Goal: Navigation & Orientation: Find specific page/section

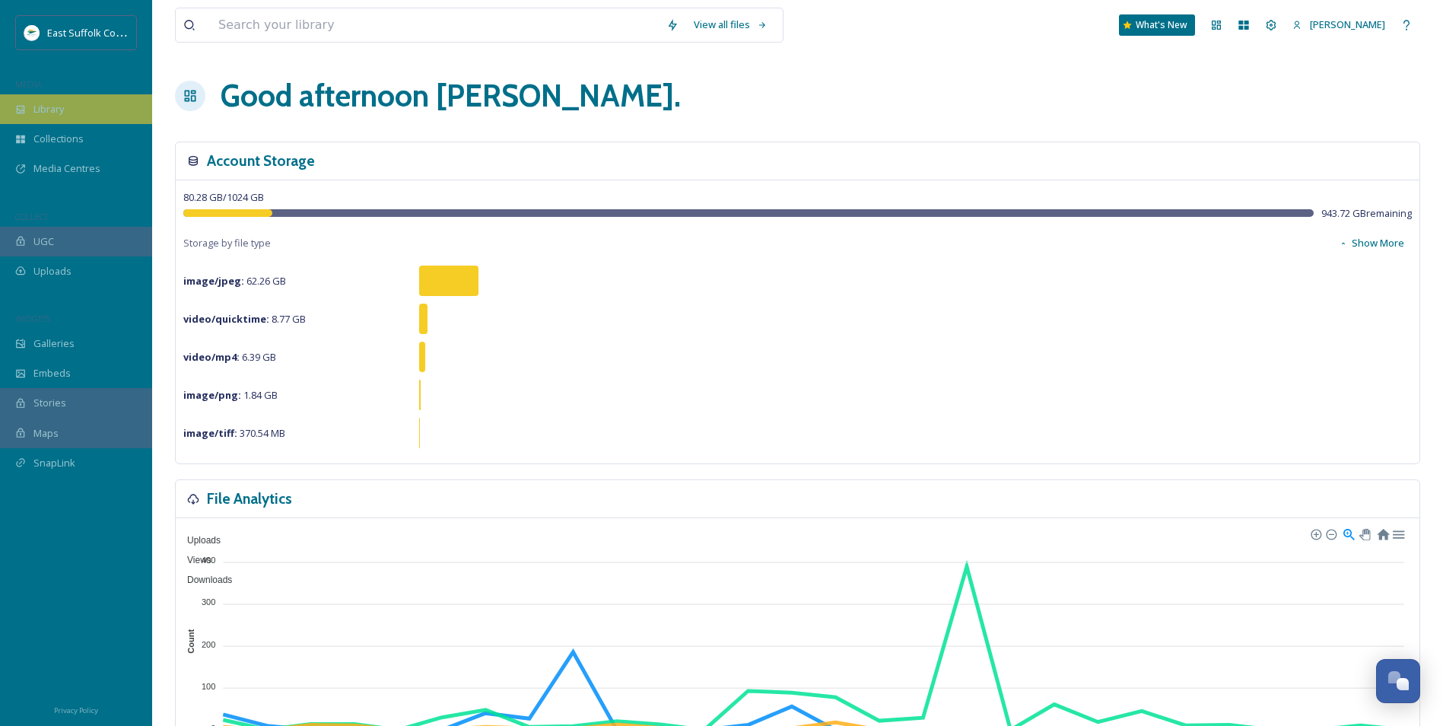
click at [71, 107] on div "Library" at bounding box center [76, 109] width 152 height 30
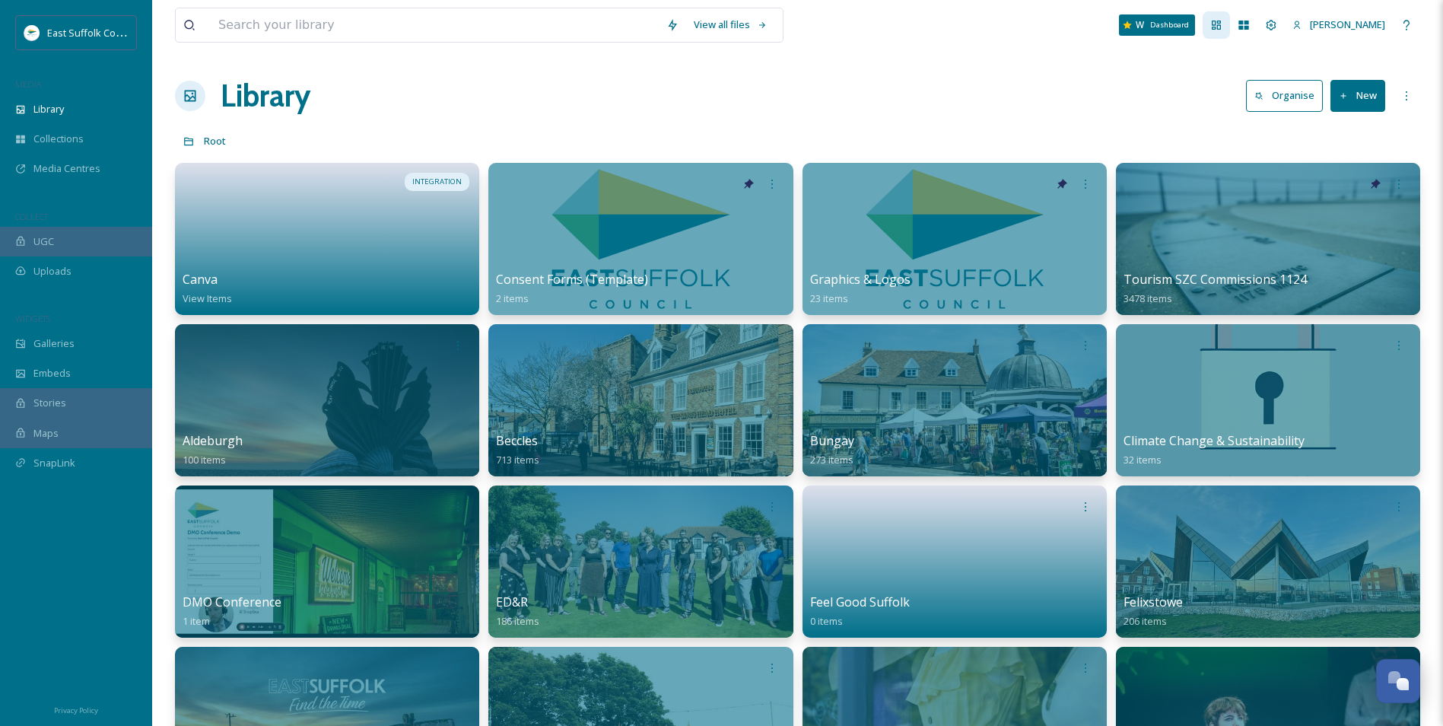
click at [1223, 28] on icon at bounding box center [1216, 25] width 12 height 12
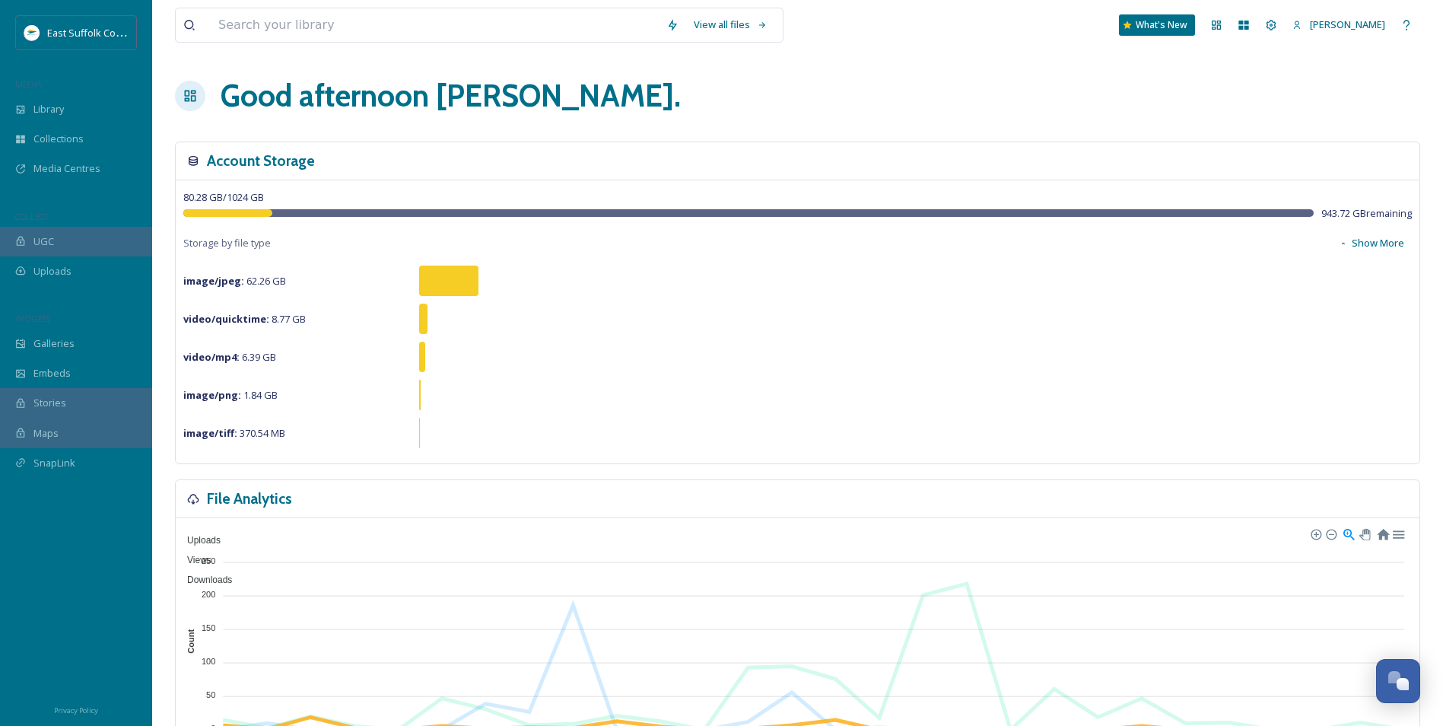
click at [232, 574] on span "Downloads" at bounding box center [204, 579] width 56 height 11
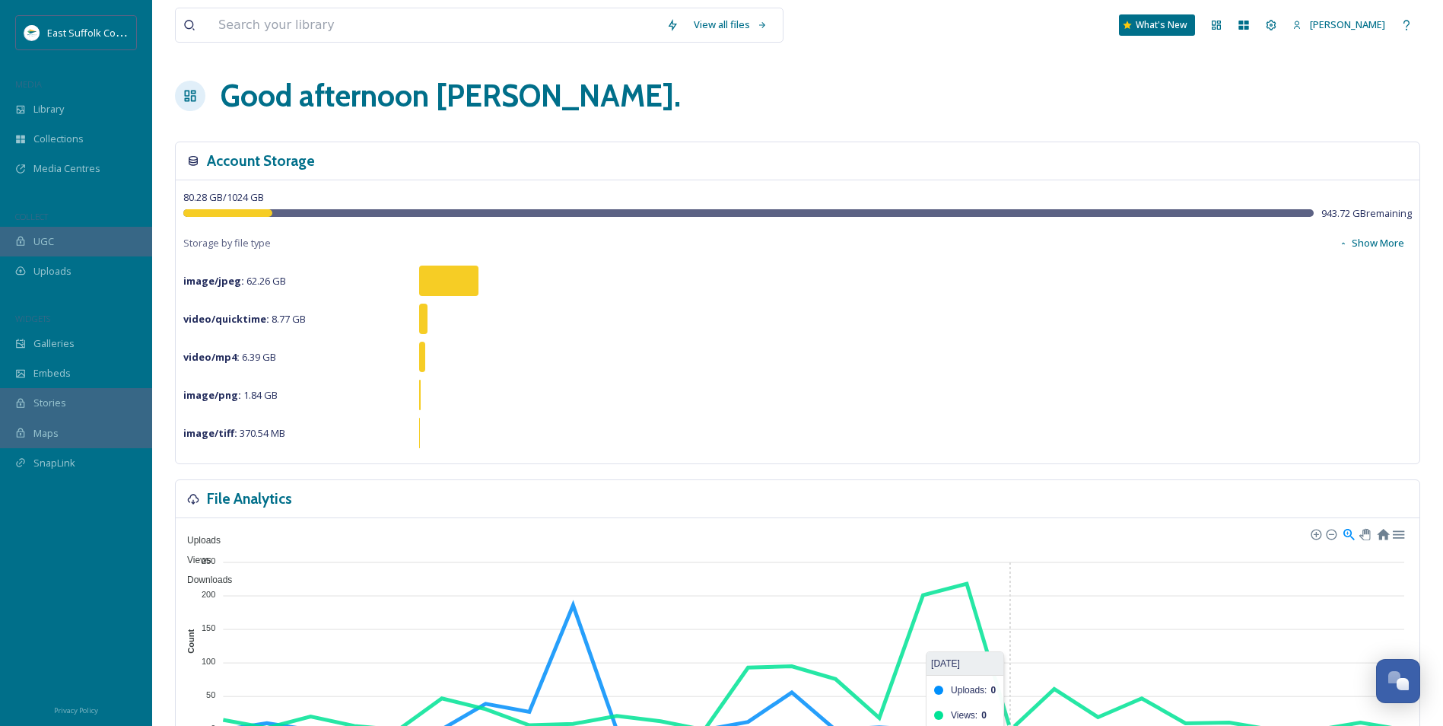
scroll to position [304, 0]
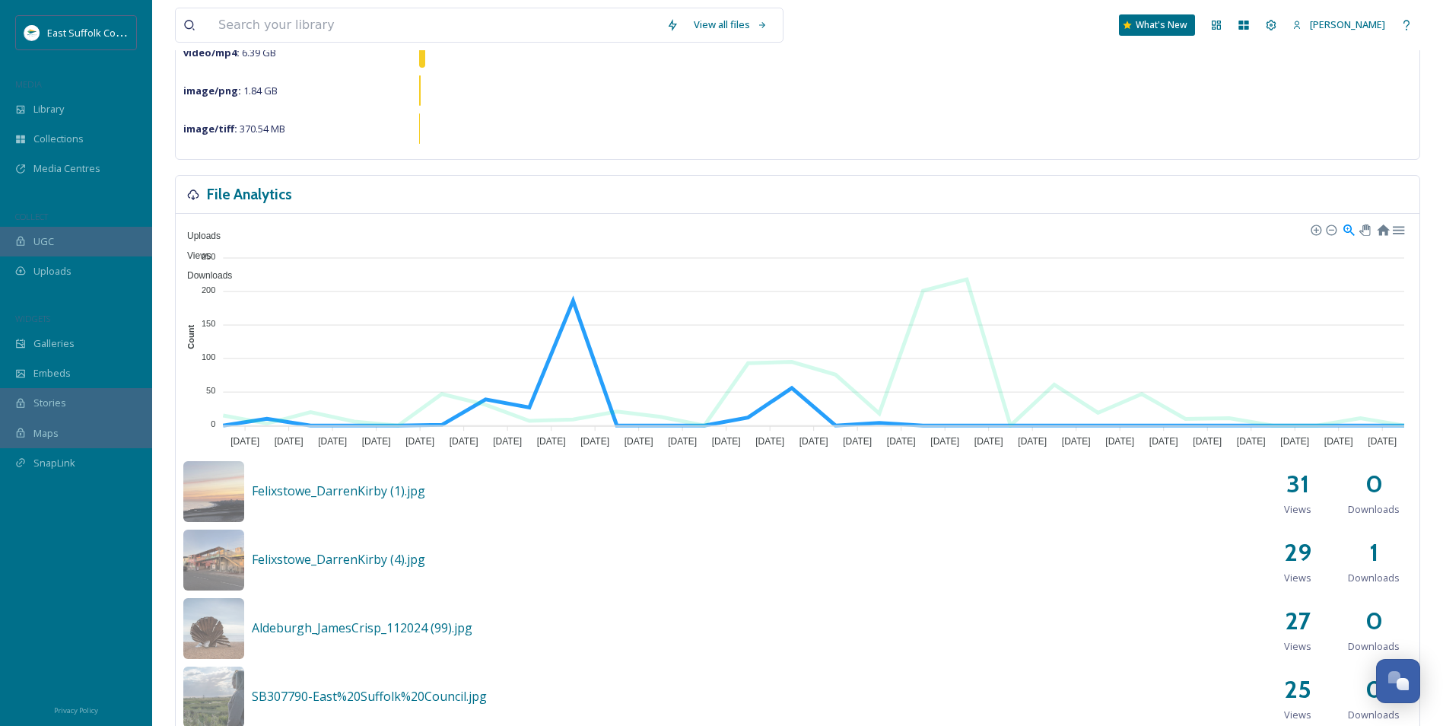
click at [221, 231] on span "Uploads" at bounding box center [198, 236] width 45 height 11
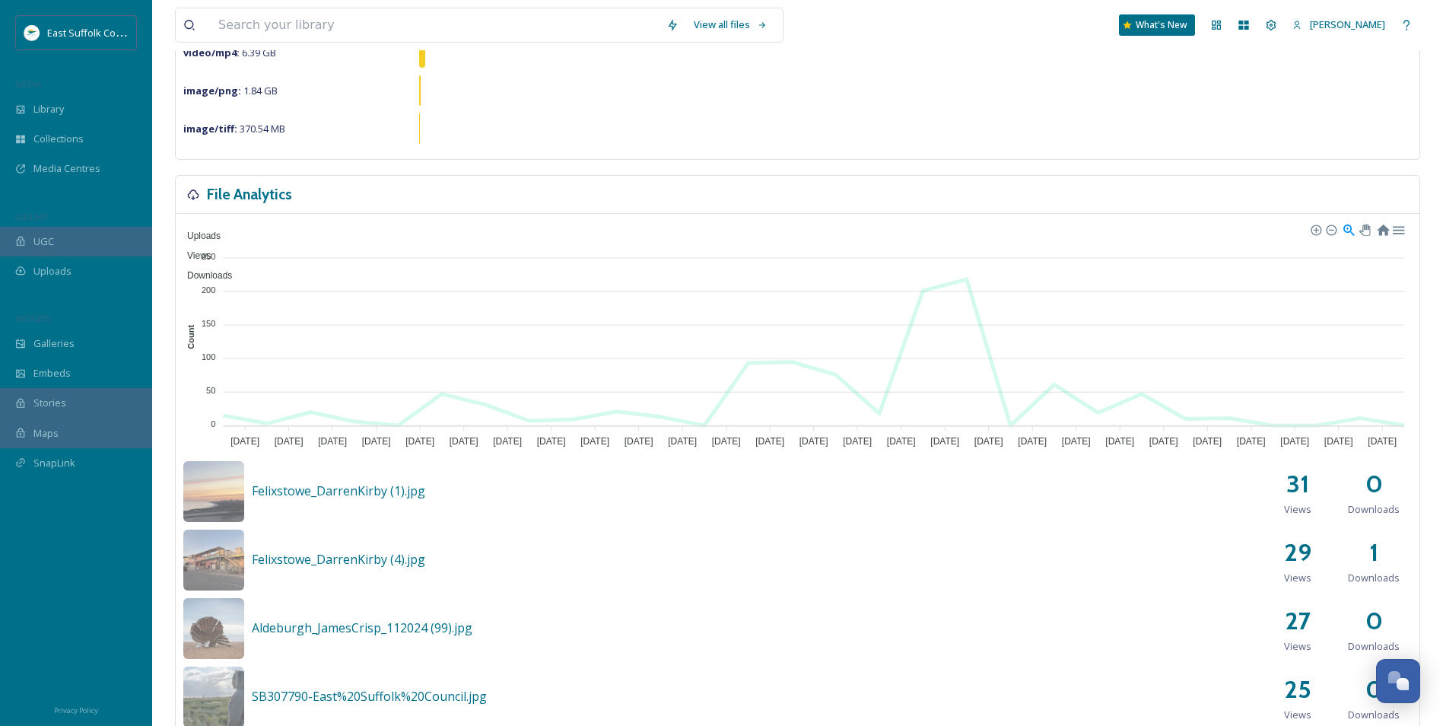
click at [232, 270] on span "Downloads" at bounding box center [204, 275] width 56 height 11
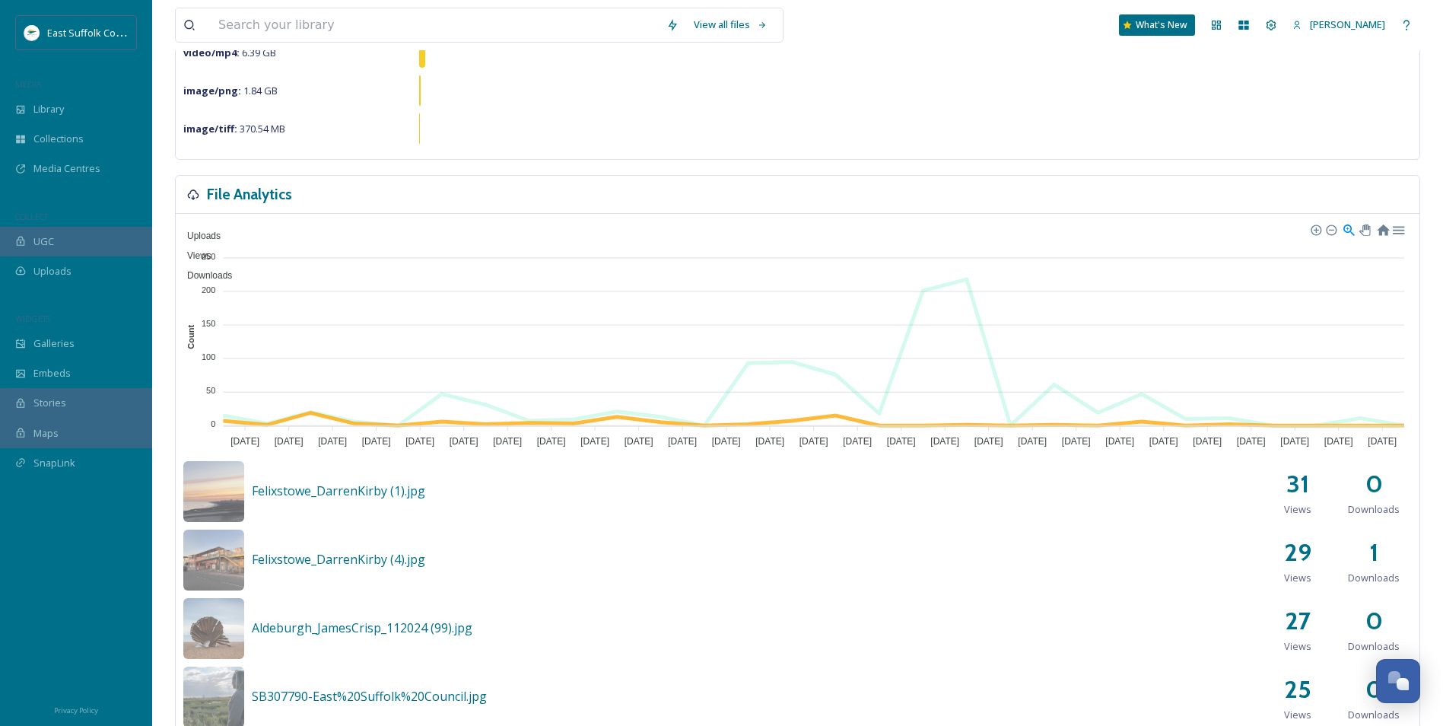
click at [232, 270] on span "Downloads" at bounding box center [204, 275] width 56 height 11
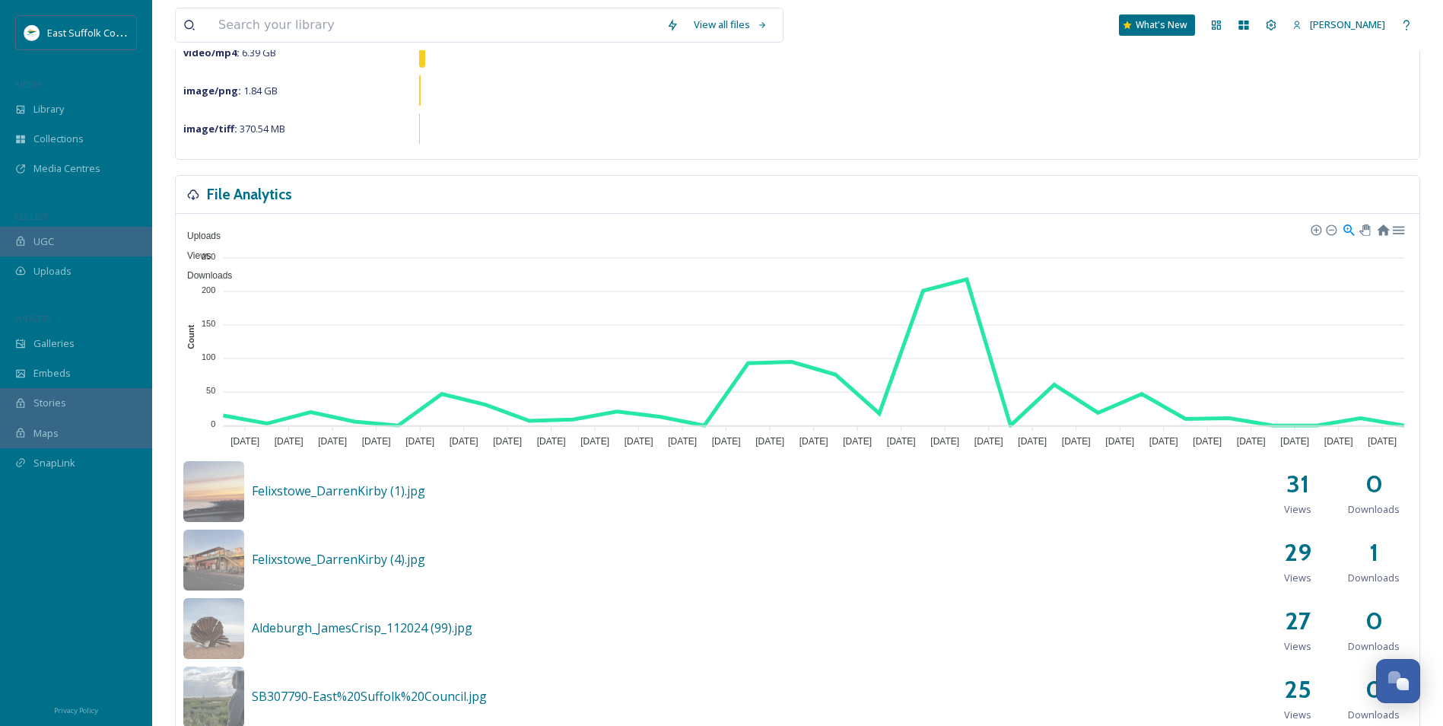
click at [212, 250] on span "Views" at bounding box center [194, 255] width 36 height 11
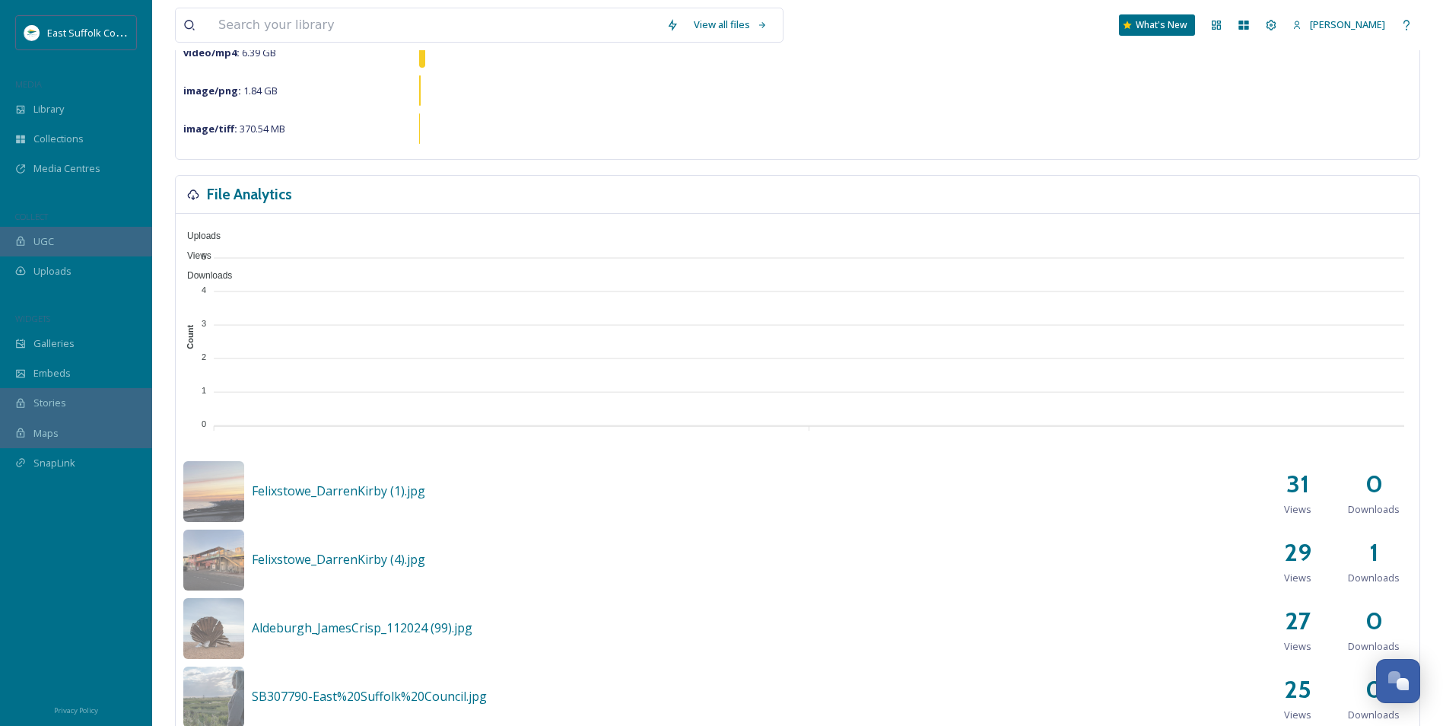
click at [221, 231] on span "Uploads" at bounding box center [198, 236] width 45 height 11
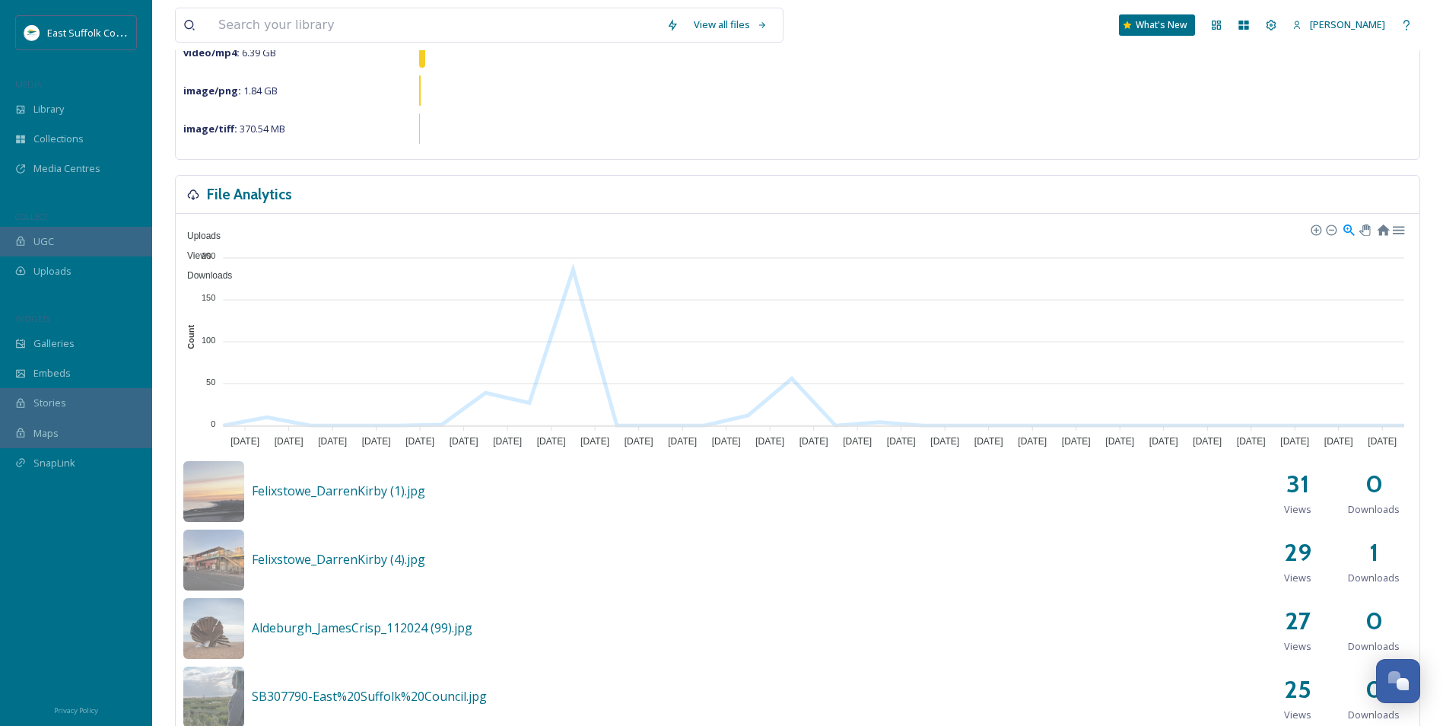
click at [232, 270] on span "Downloads" at bounding box center [204, 275] width 56 height 11
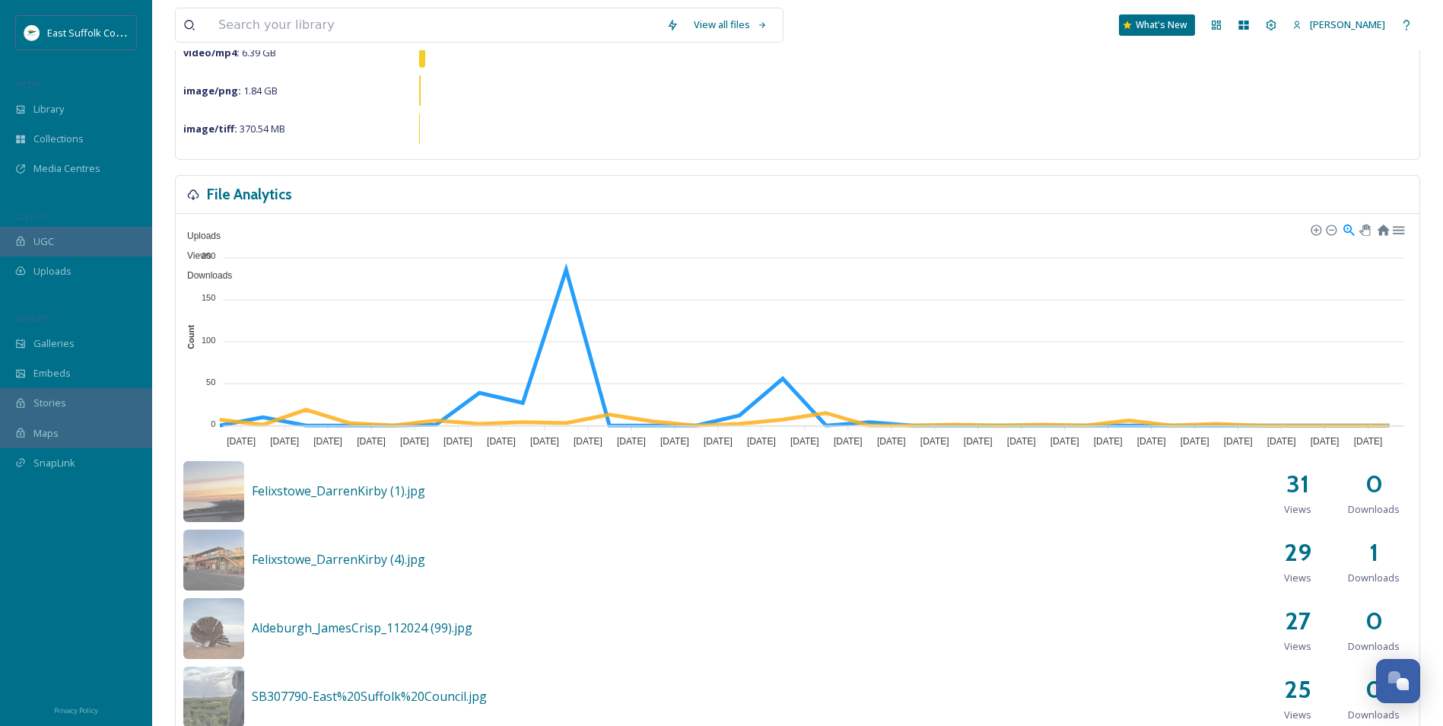
drag, startPoint x: 227, startPoint y: 426, endPoint x: 1433, endPoint y: 412, distance: 1206.0
click at [1384, 231] on div at bounding box center [1382, 228] width 13 height 13
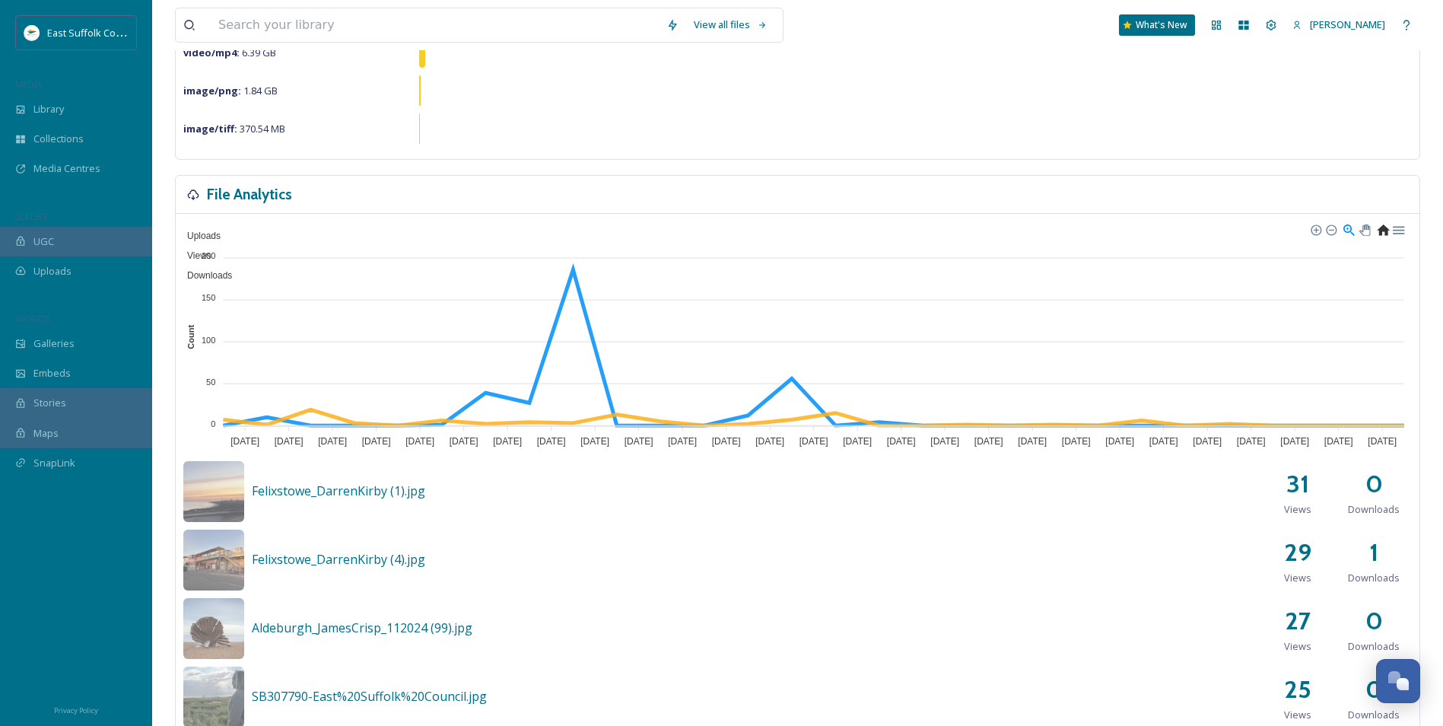
click at [1385, 232] on div at bounding box center [1382, 228] width 13 height 13
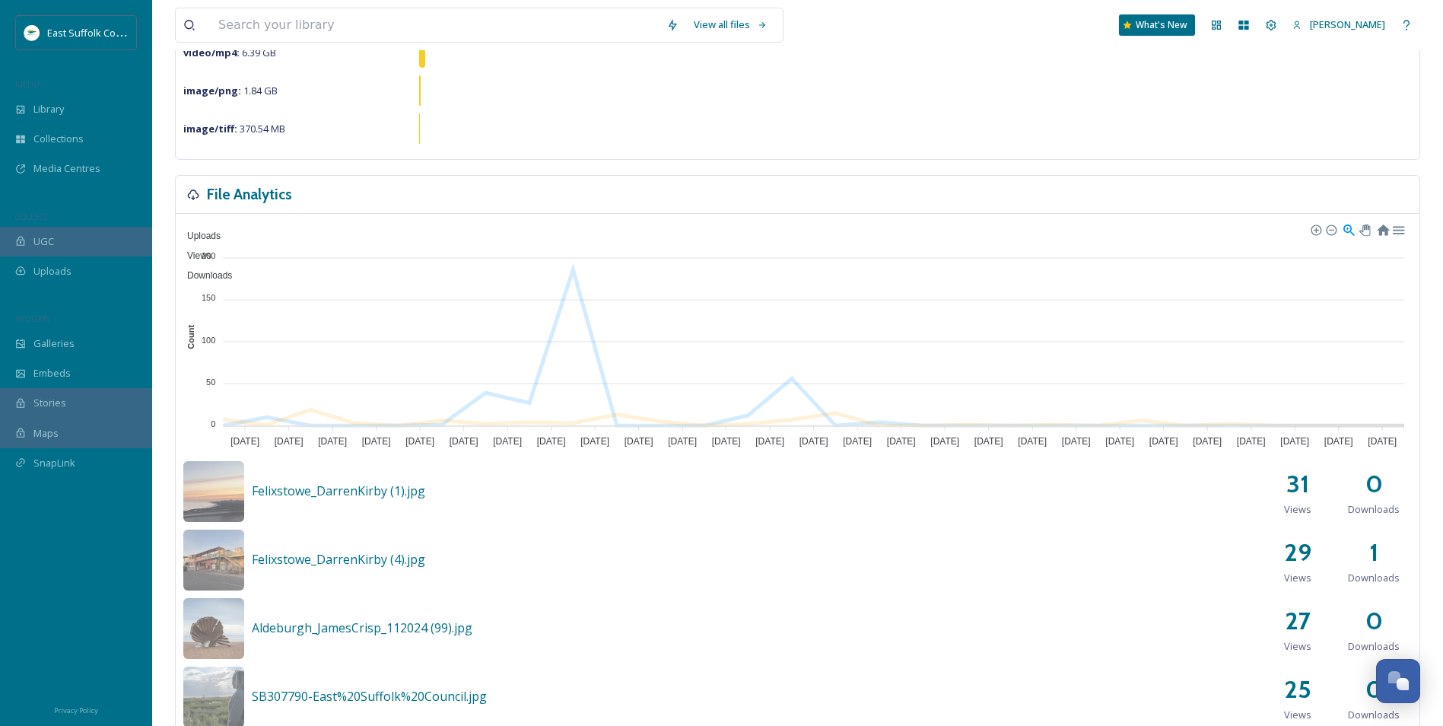
click at [212, 250] on span "Views" at bounding box center [194, 255] width 36 height 11
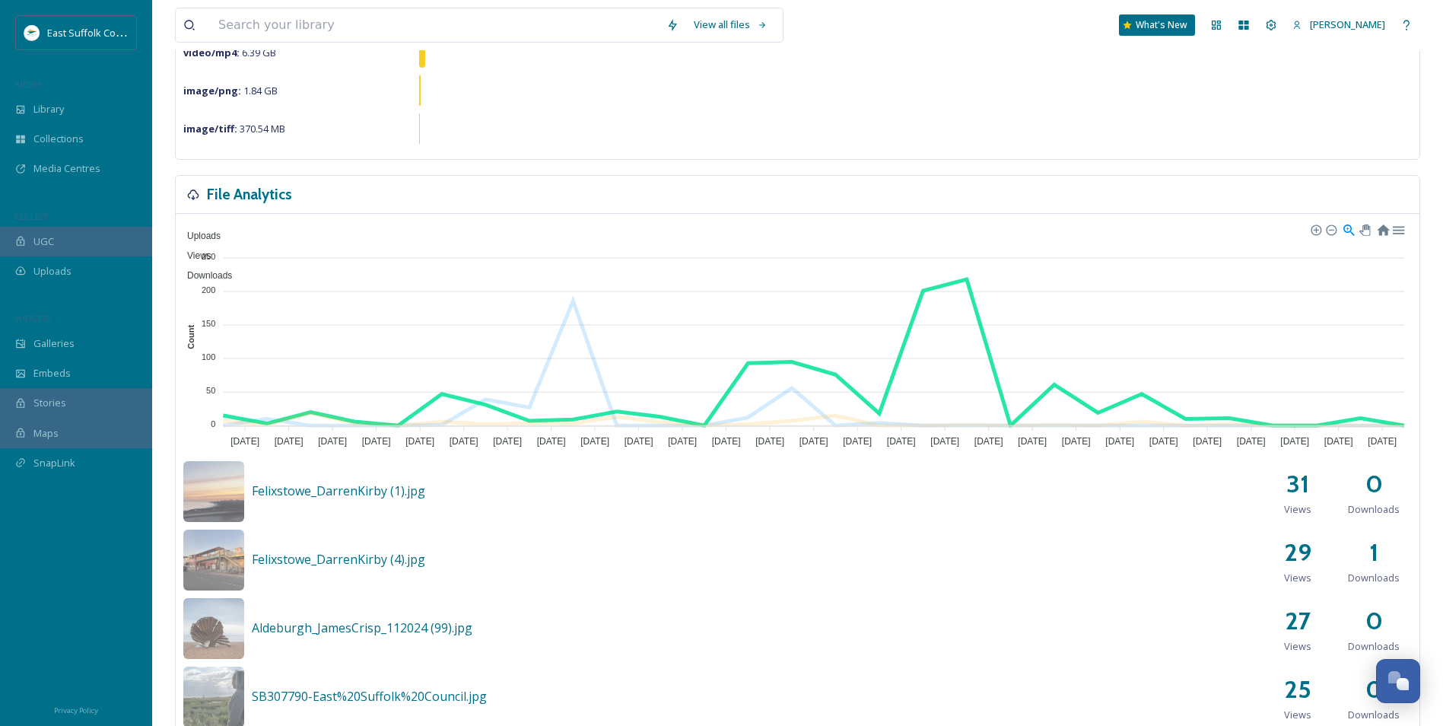
click at [212, 250] on span "Views" at bounding box center [194, 255] width 36 height 11
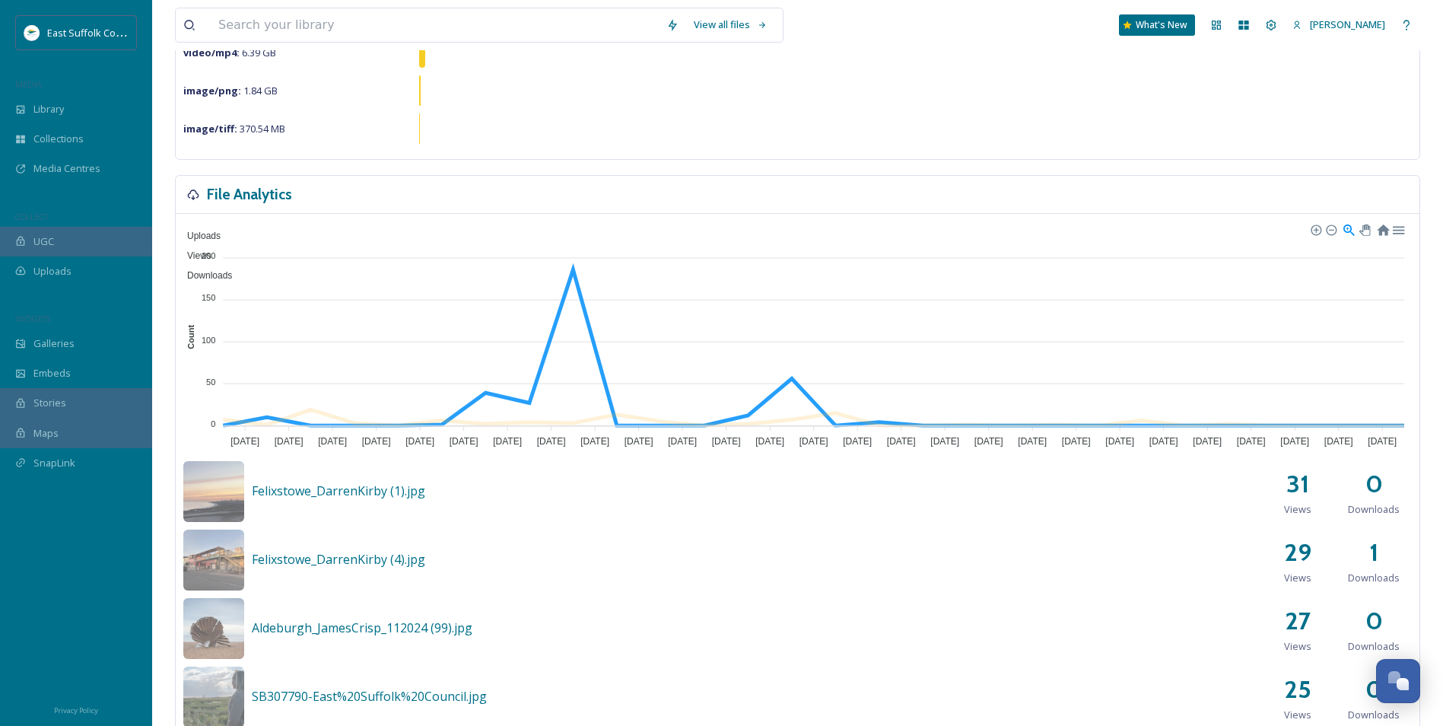
click at [221, 231] on span "Uploads" at bounding box center [198, 236] width 45 height 11
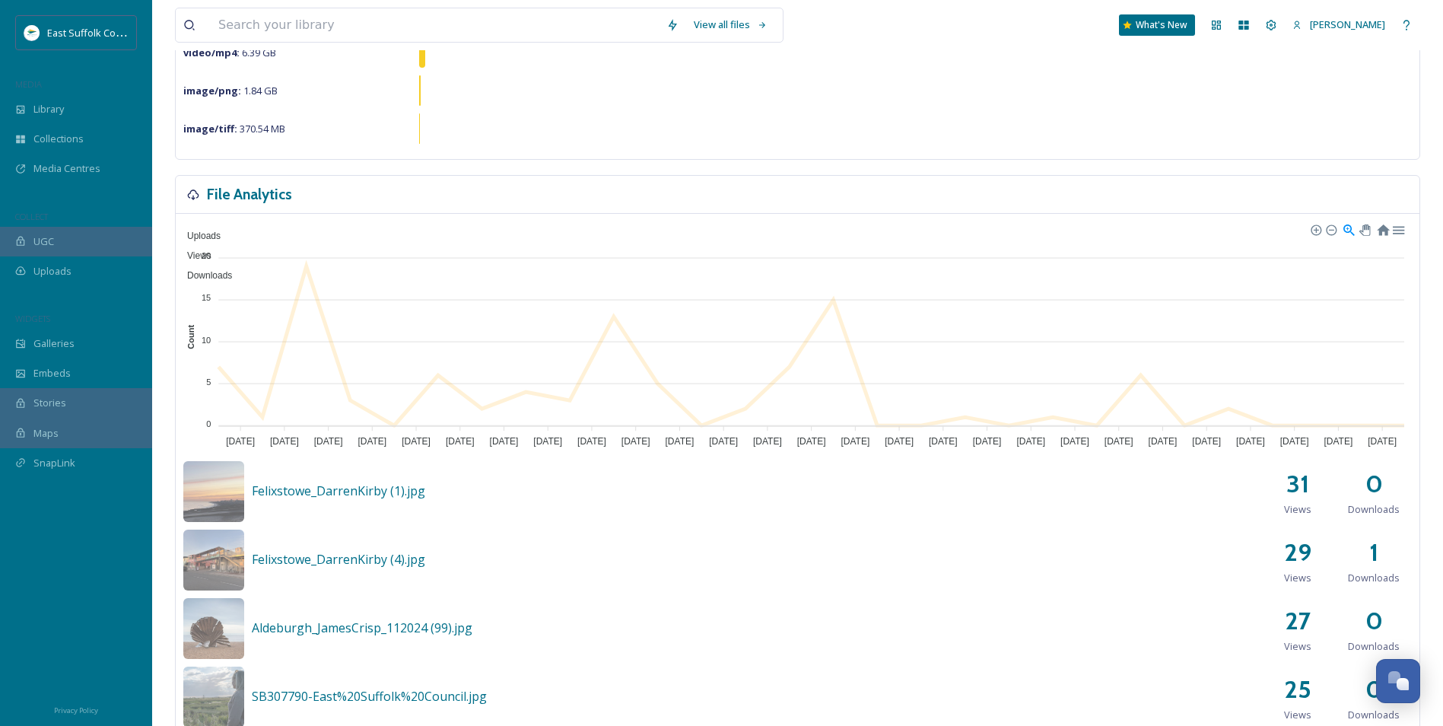
click at [212, 250] on span "Views" at bounding box center [194, 255] width 36 height 11
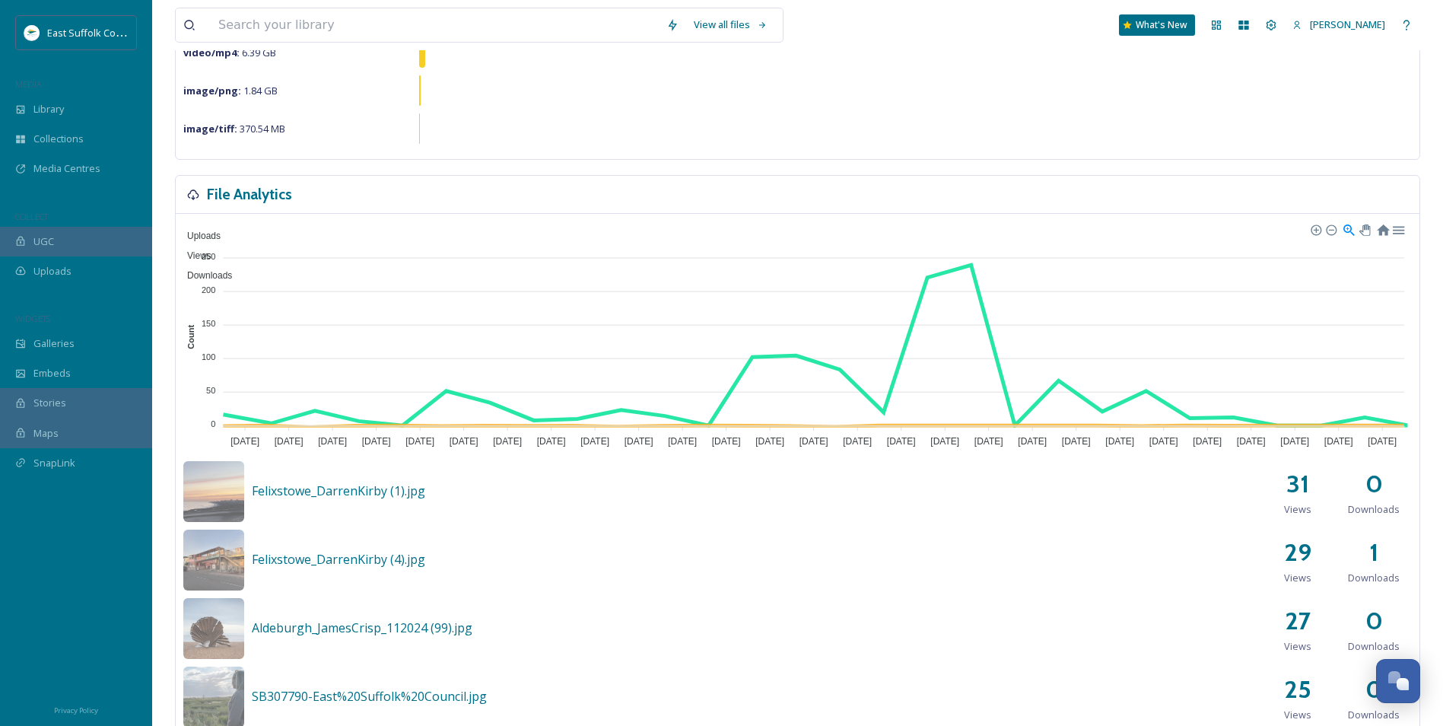
drag, startPoint x: 778, startPoint y: 234, endPoint x: 726, endPoint y: 234, distance: 51.7
click at [714, 234] on div "Uploads Views Downloads" at bounding box center [797, 254] width 1229 height 61
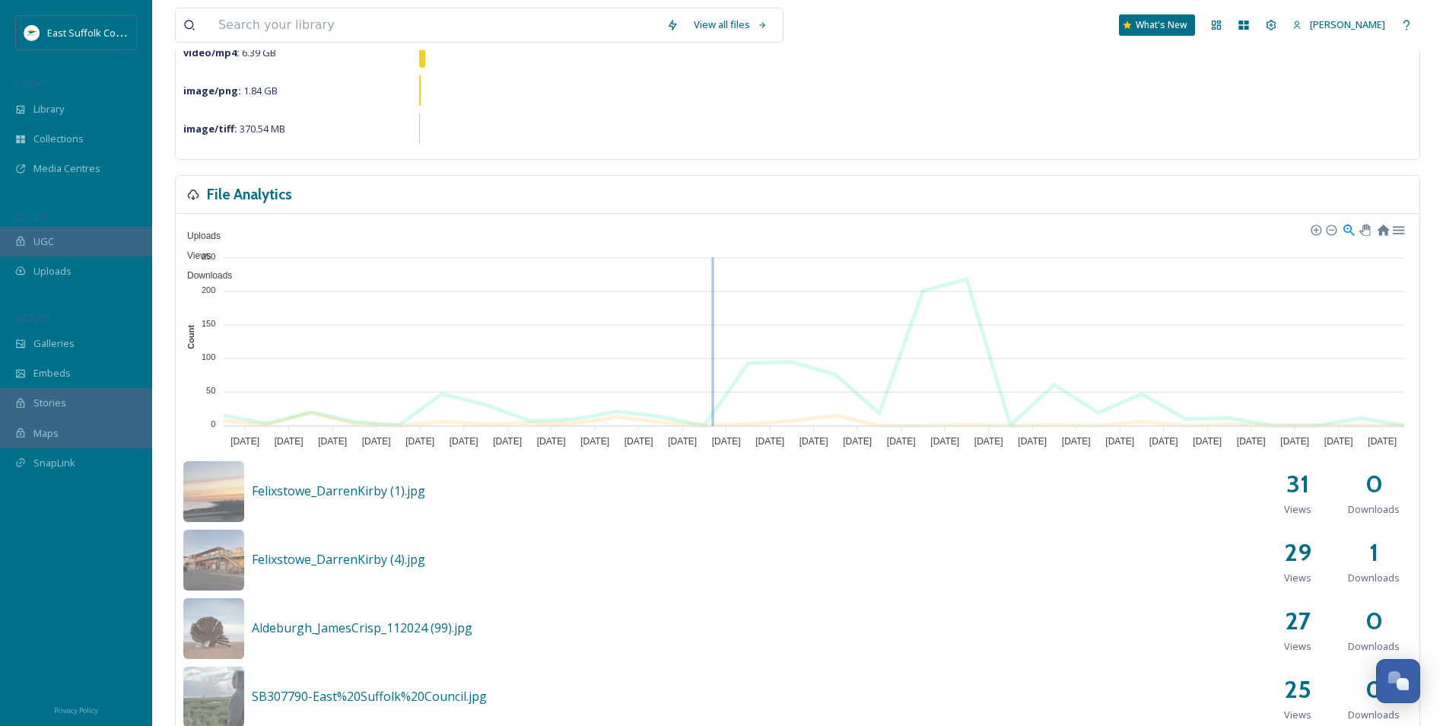
click at [221, 233] on span "Uploads" at bounding box center [198, 236] width 45 height 11
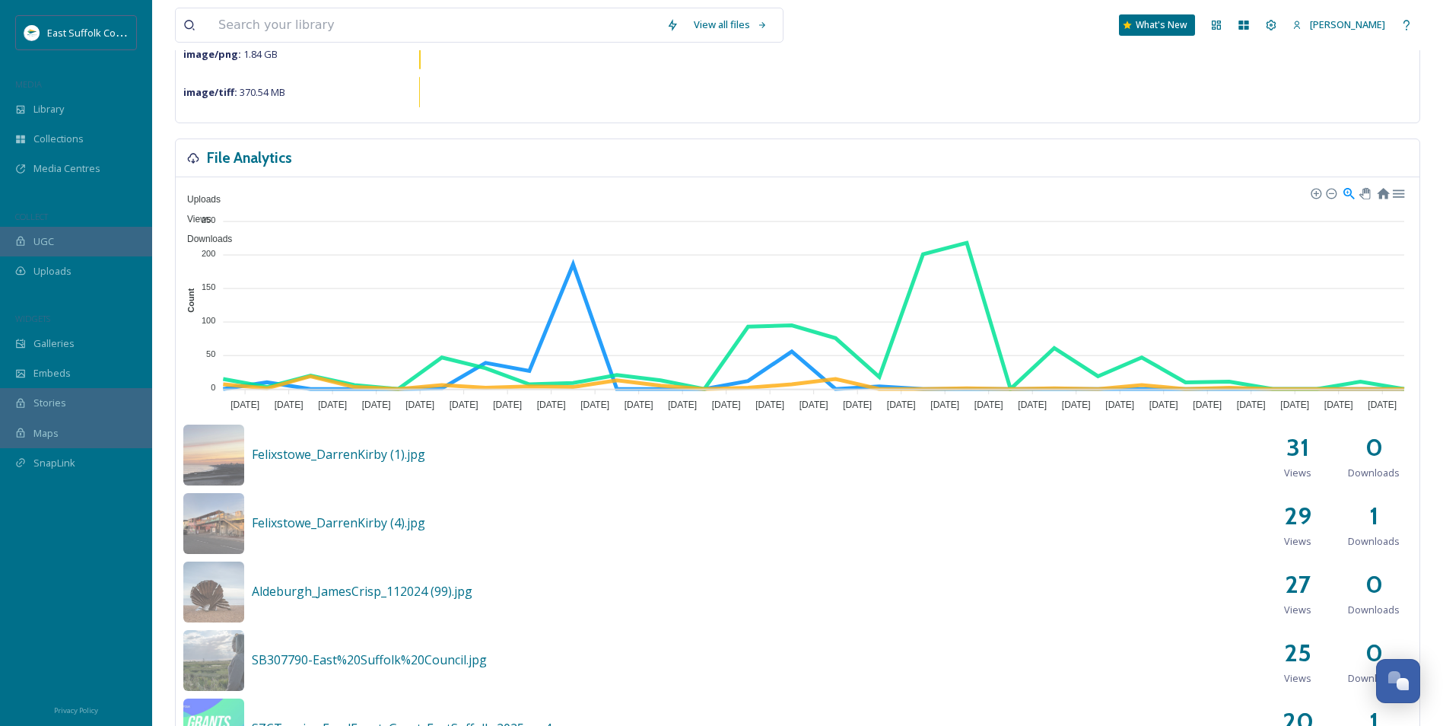
scroll to position [152, 0]
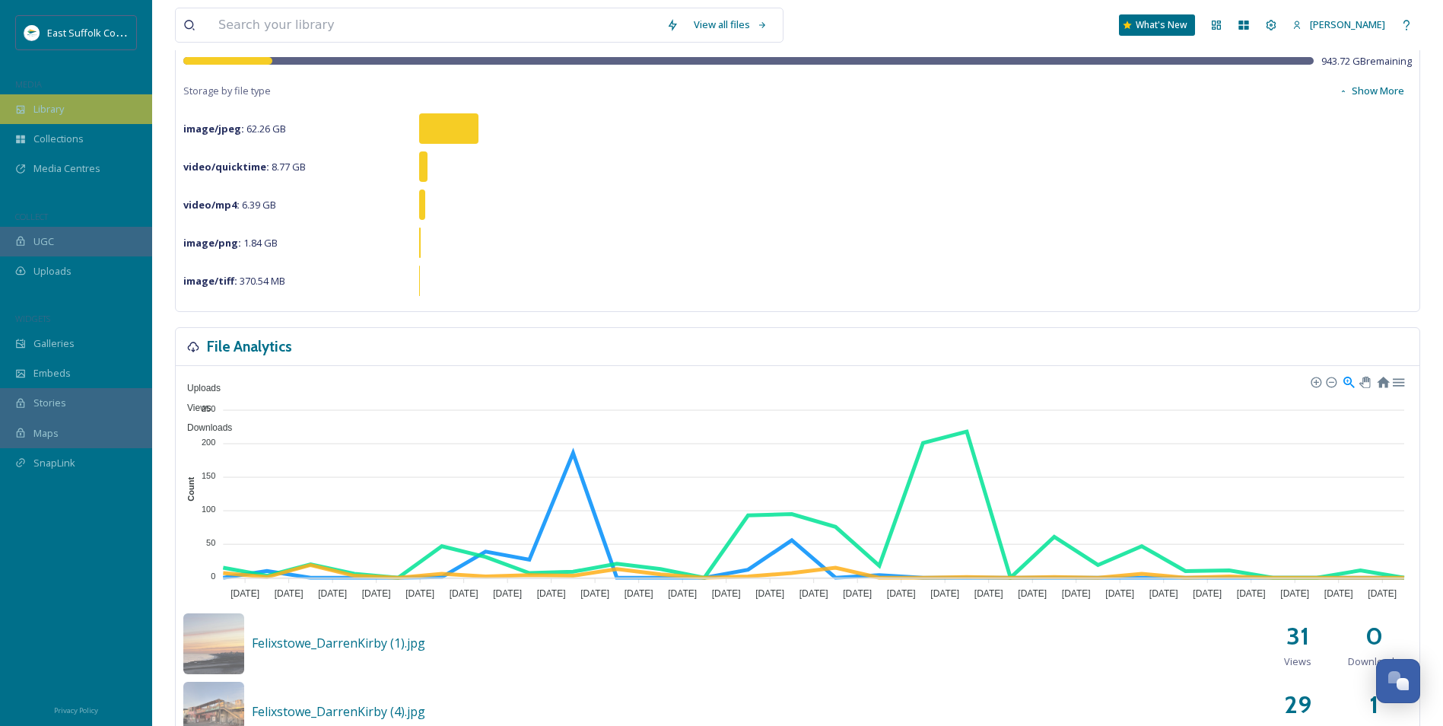
click at [28, 110] on div "Library" at bounding box center [76, 109] width 152 height 30
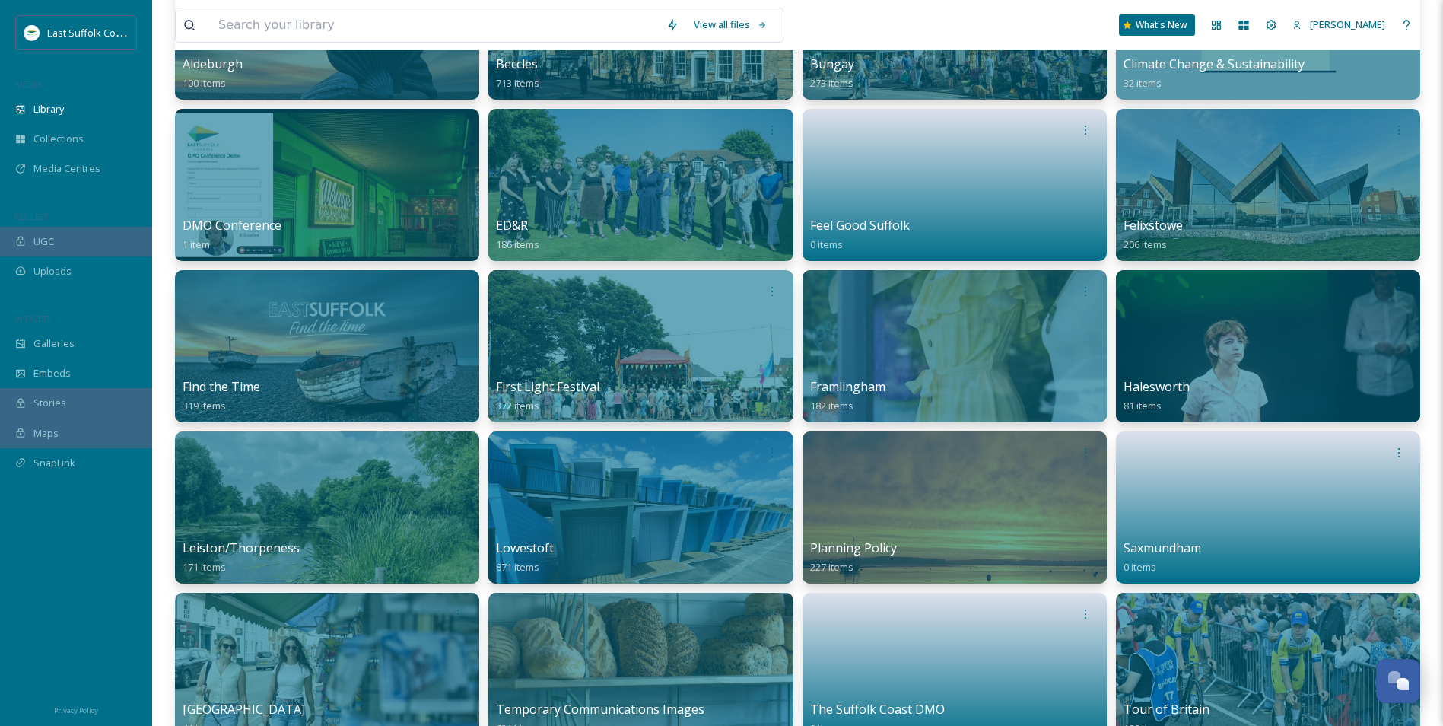
scroll to position [871, 0]
